Goal: Find specific page/section

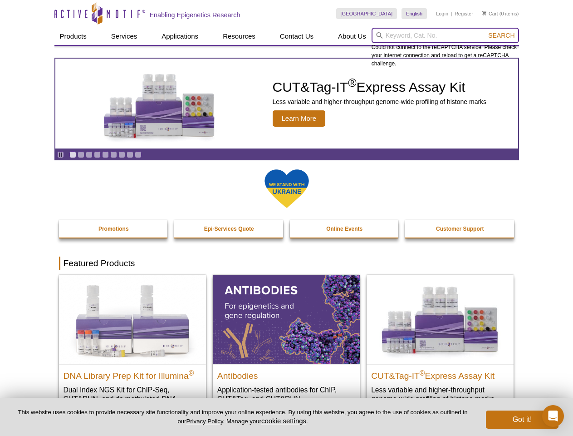
click at [445, 35] on input "search" at bounding box center [445, 35] width 147 height 15
click at [501, 35] on span "Search" at bounding box center [501, 35] width 26 height 7
click at [60, 154] on icon "Pause" at bounding box center [61, 155] width 6 height 6
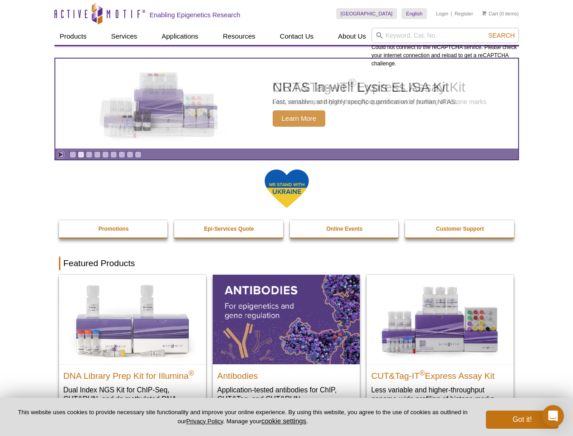
click at [73, 154] on link "Go to slide 1" at bounding box center [72, 154] width 7 height 7
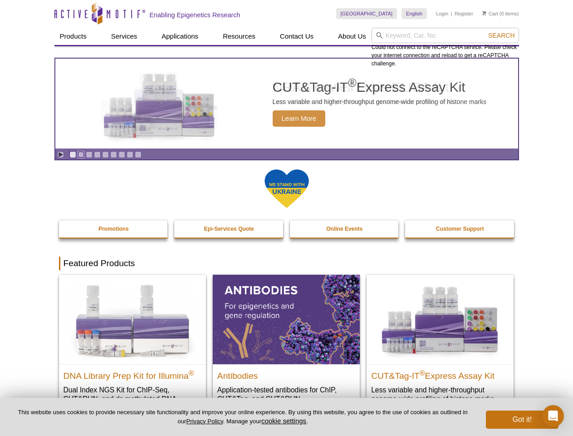
click at [81, 154] on link "Go to slide 2" at bounding box center [81, 154] width 7 height 7
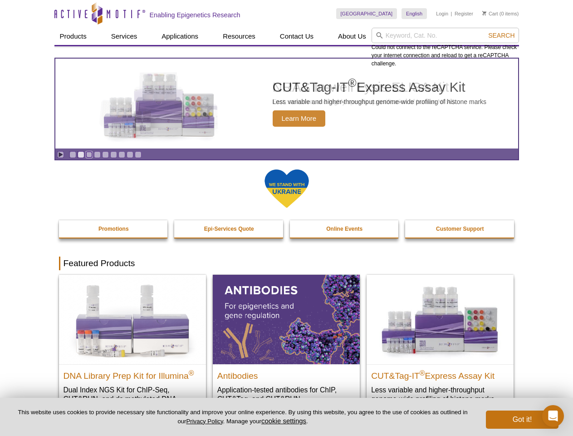
click at [89, 154] on link "Go to slide 3" at bounding box center [89, 154] width 7 height 7
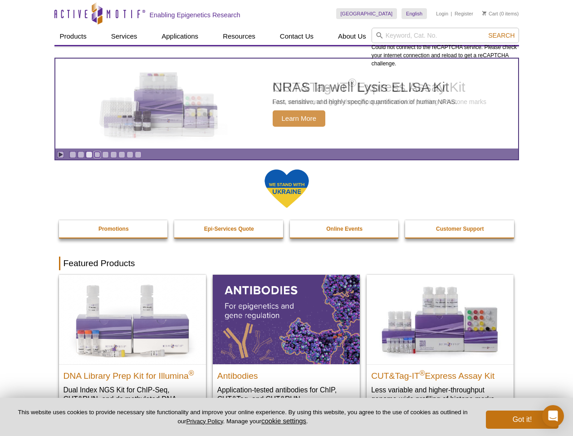
click at [97, 154] on link "Go to slide 4" at bounding box center [97, 154] width 7 height 7
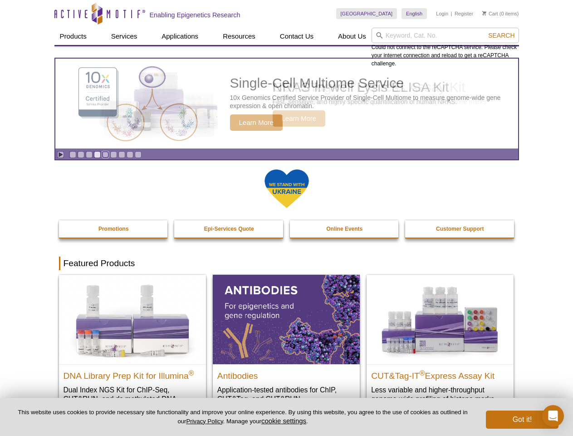
click at [105, 154] on link "Go to slide 5" at bounding box center [105, 154] width 7 height 7
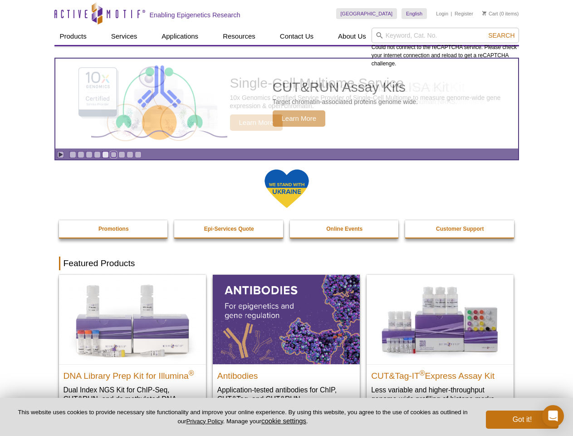
click at [113, 154] on link "Go to slide 6" at bounding box center [113, 154] width 7 height 7
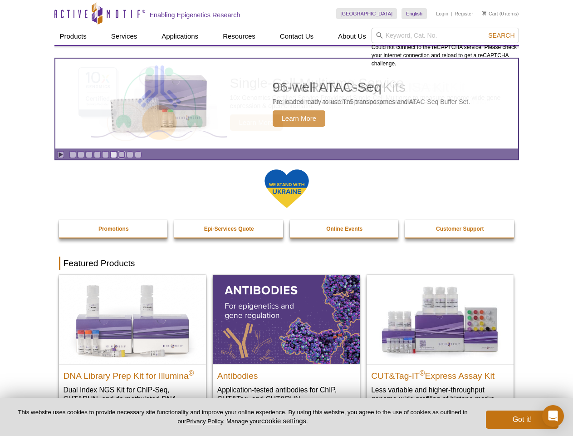
click at [122, 154] on link "Go to slide 7" at bounding box center [121, 154] width 7 height 7
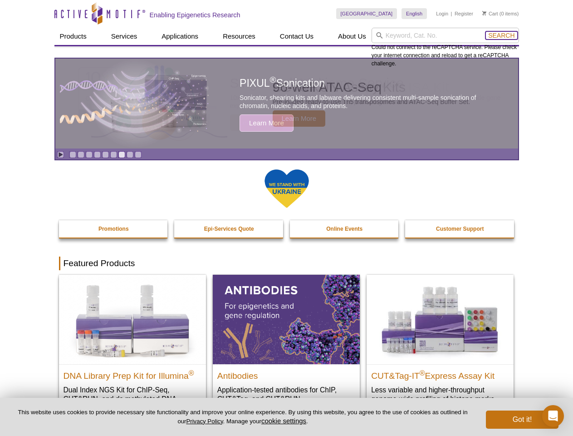
click at [501, 35] on span "Search" at bounding box center [501, 35] width 26 height 7
